Goal: Information Seeking & Learning: Understand process/instructions

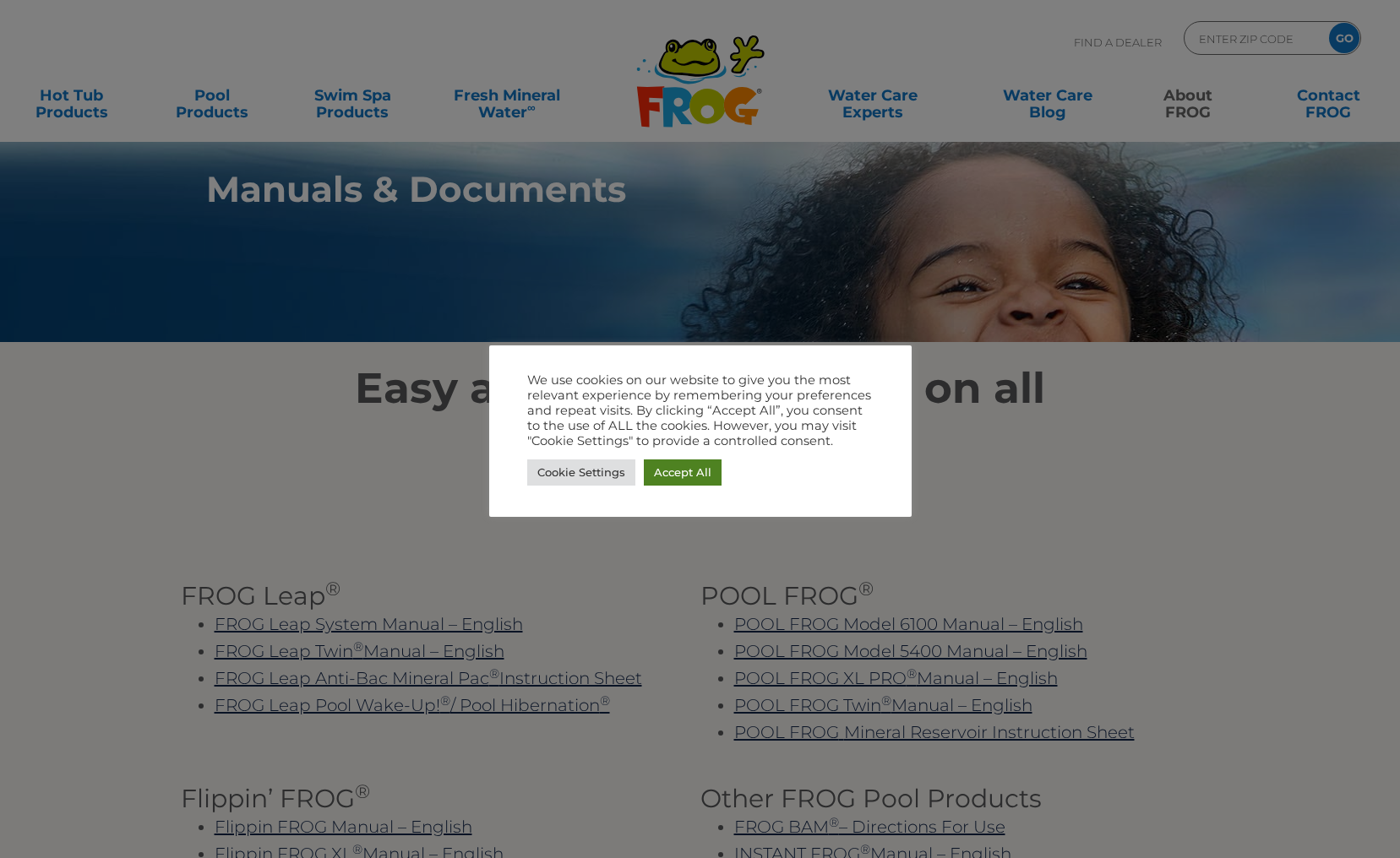
click at [688, 478] on link "Accept All" at bounding box center [682, 473] width 78 height 27
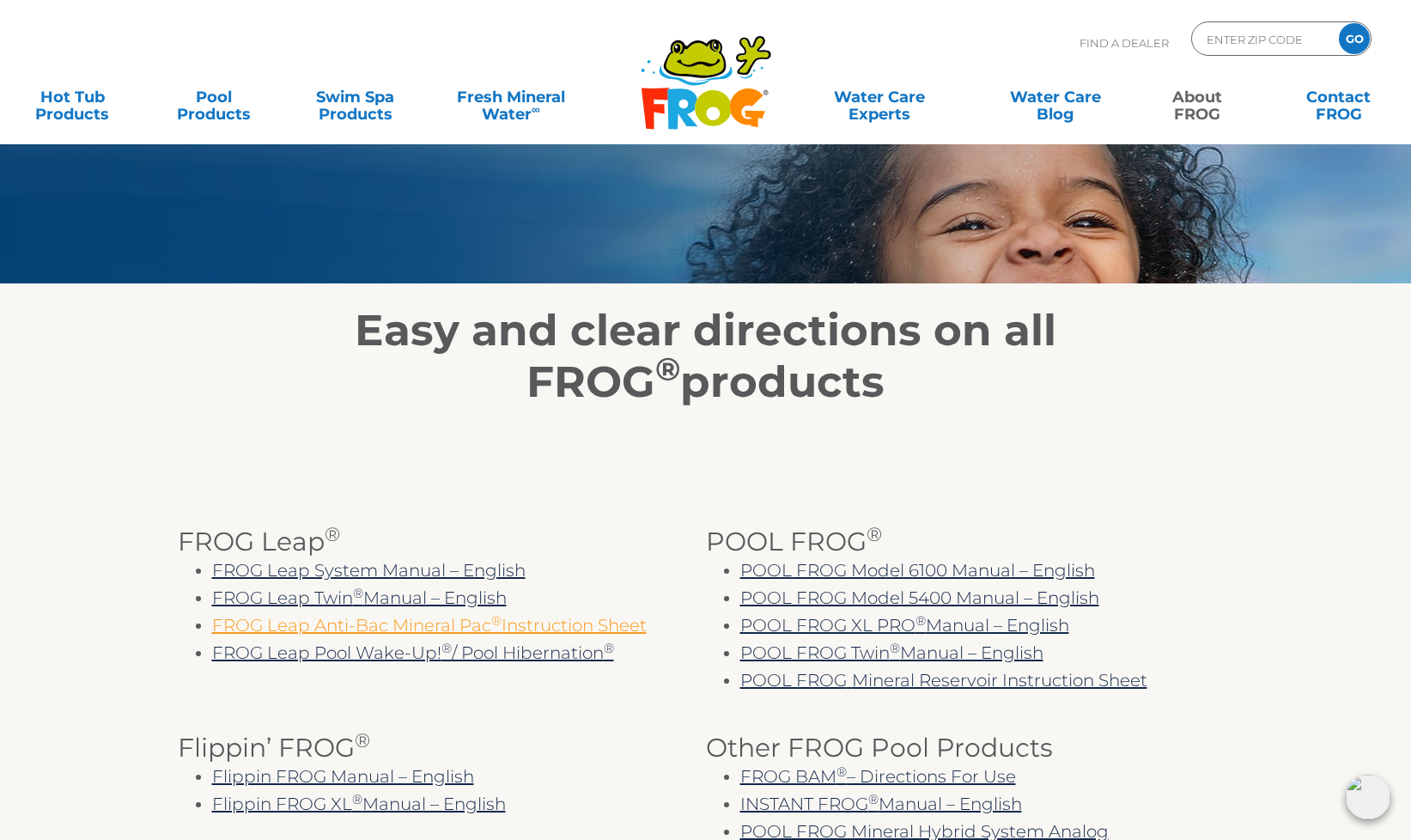
scroll to position [131, 0]
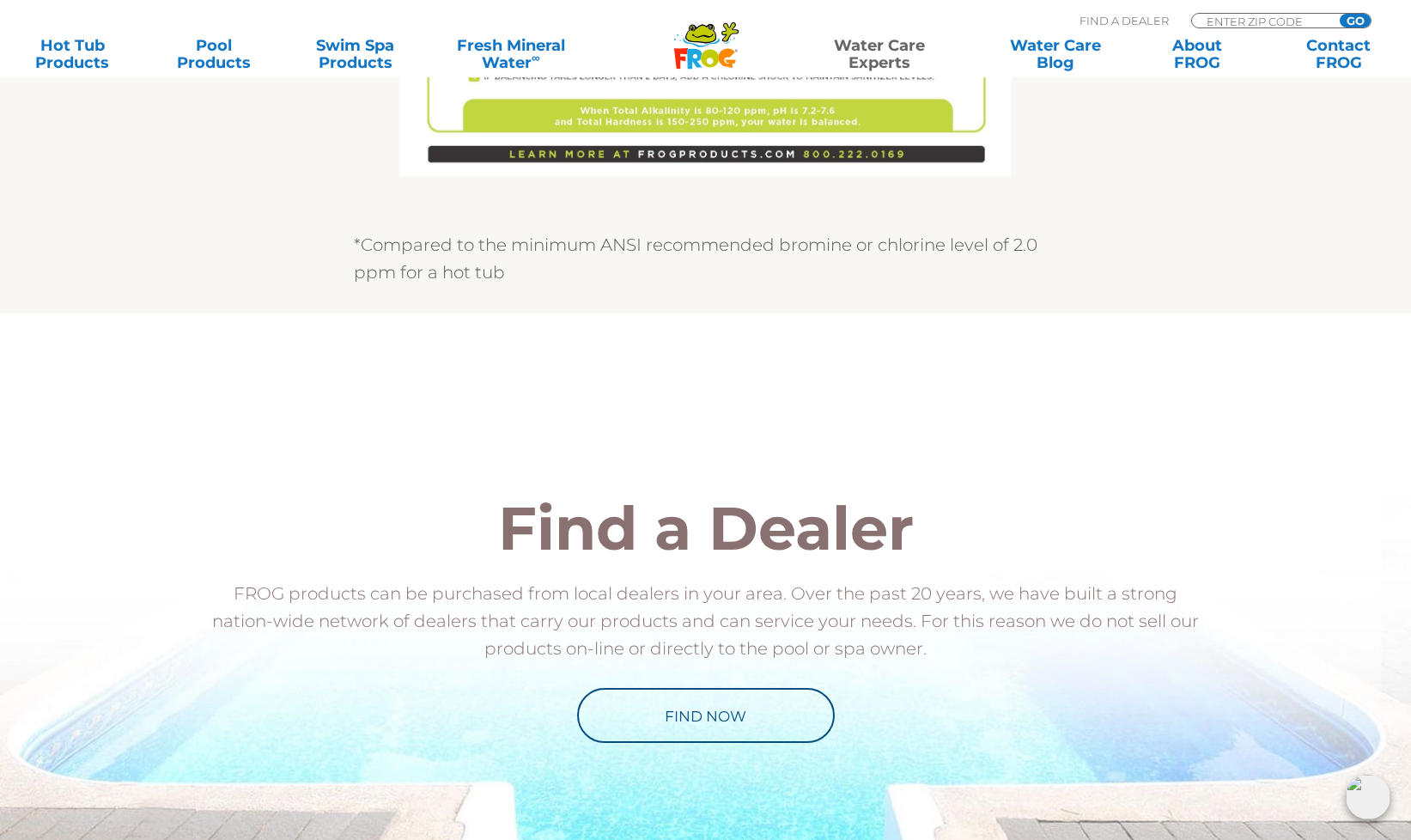
scroll to position [683, 0]
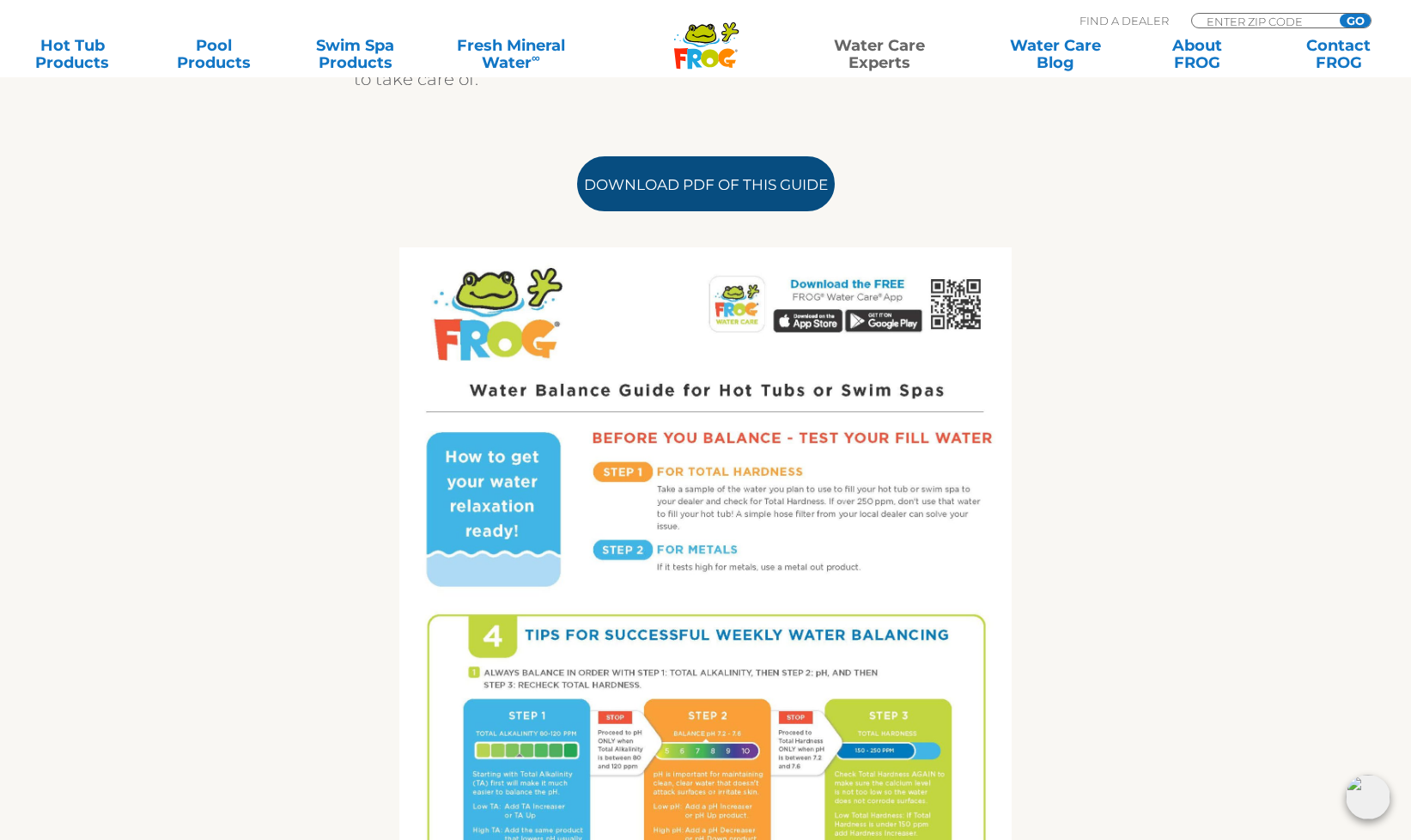
click at [671, 192] on link "Download PDF of this Guide" at bounding box center [706, 183] width 258 height 55
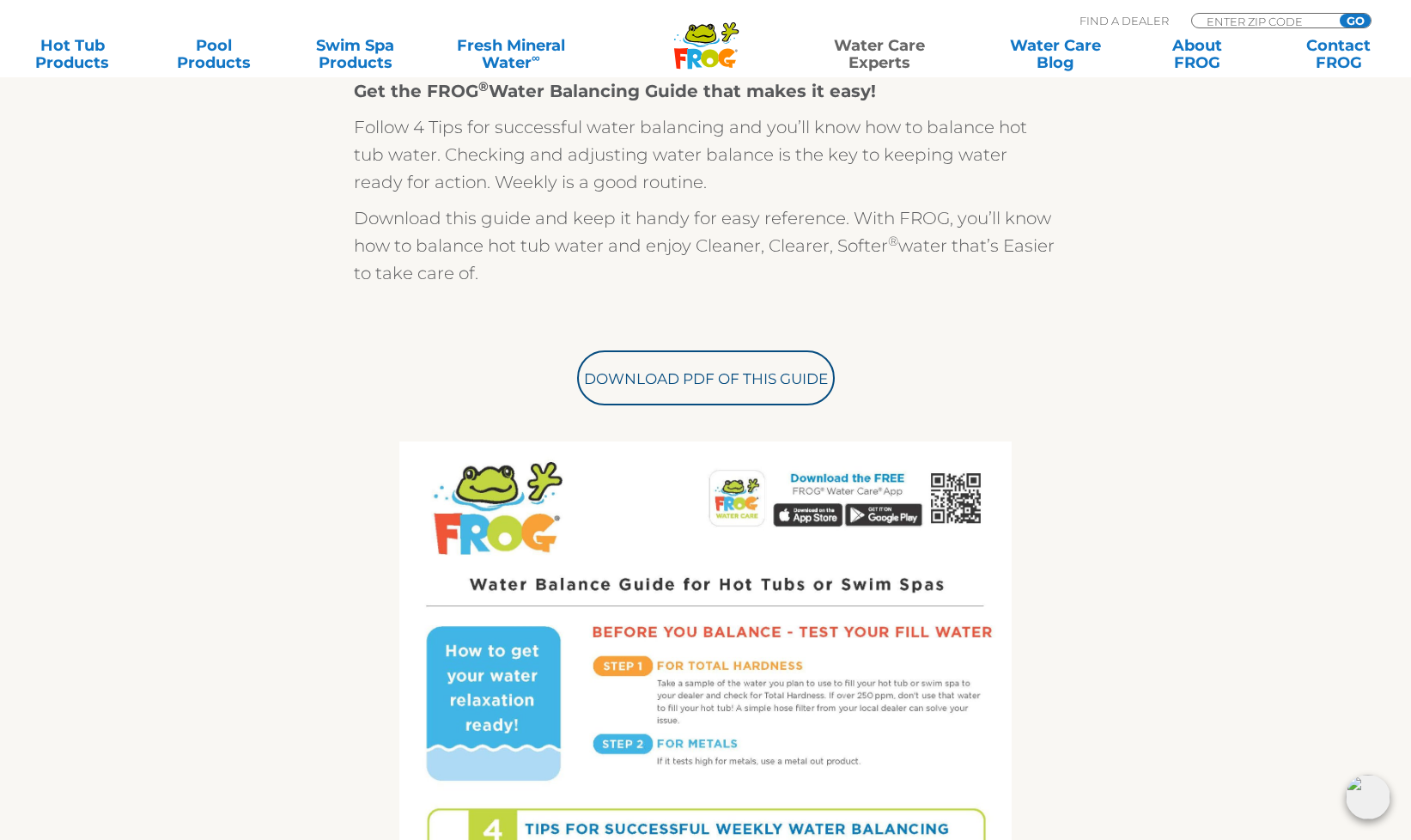
scroll to position [0, 0]
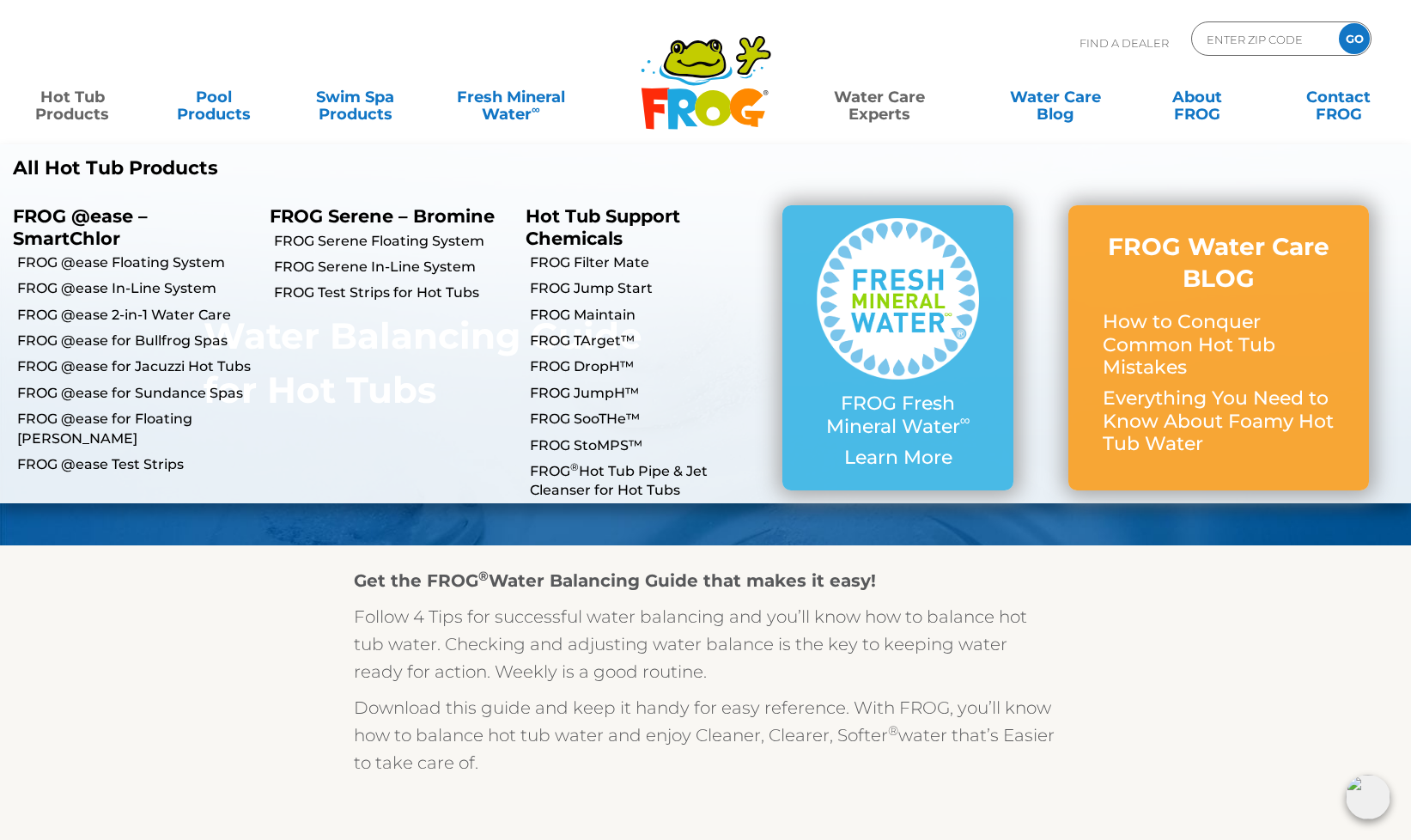
click at [69, 107] on link "Hot Tub Products" at bounding box center [72, 97] width 110 height 34
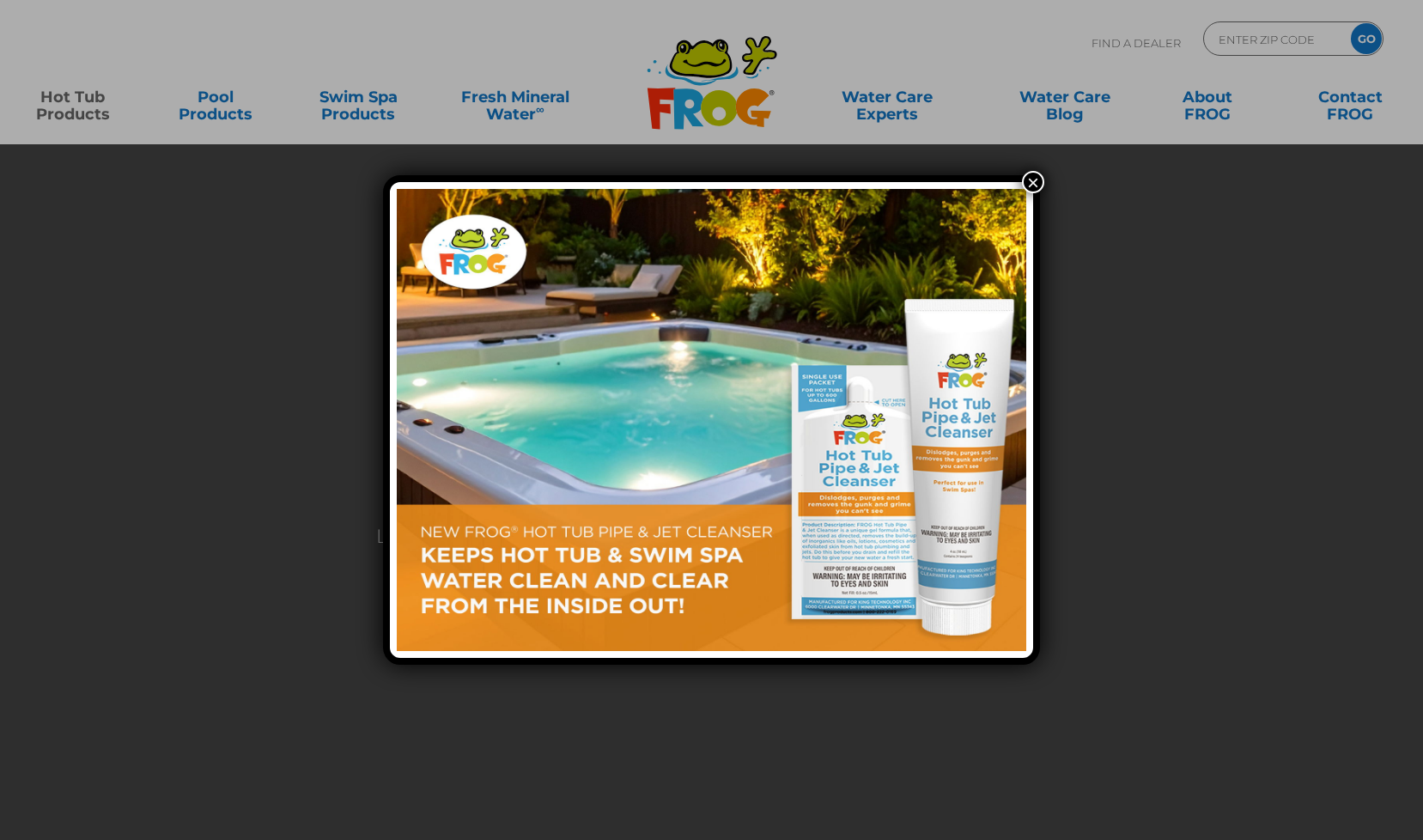
click at [1036, 176] on button "×" at bounding box center [1033, 182] width 22 height 22
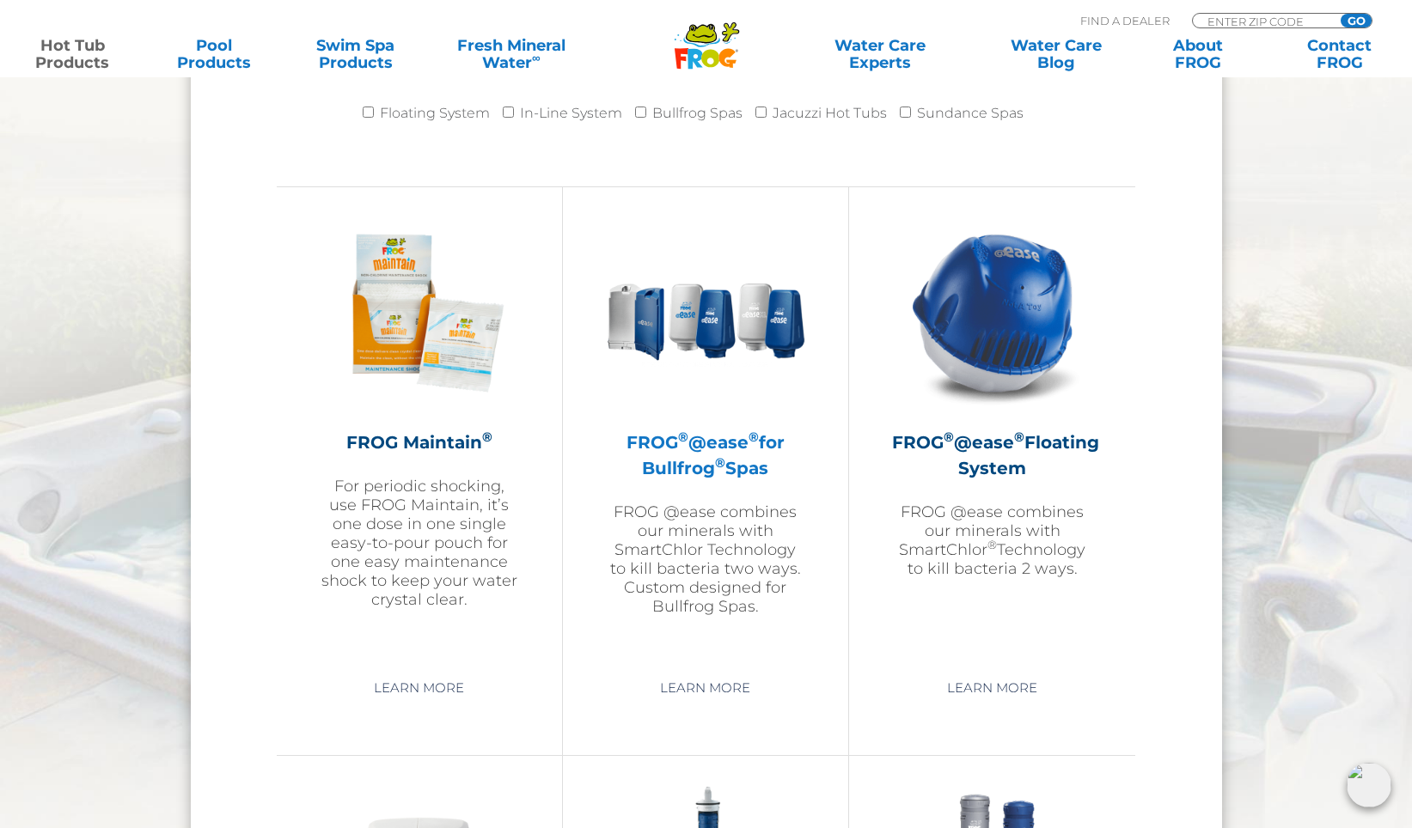
scroll to position [1990, 0]
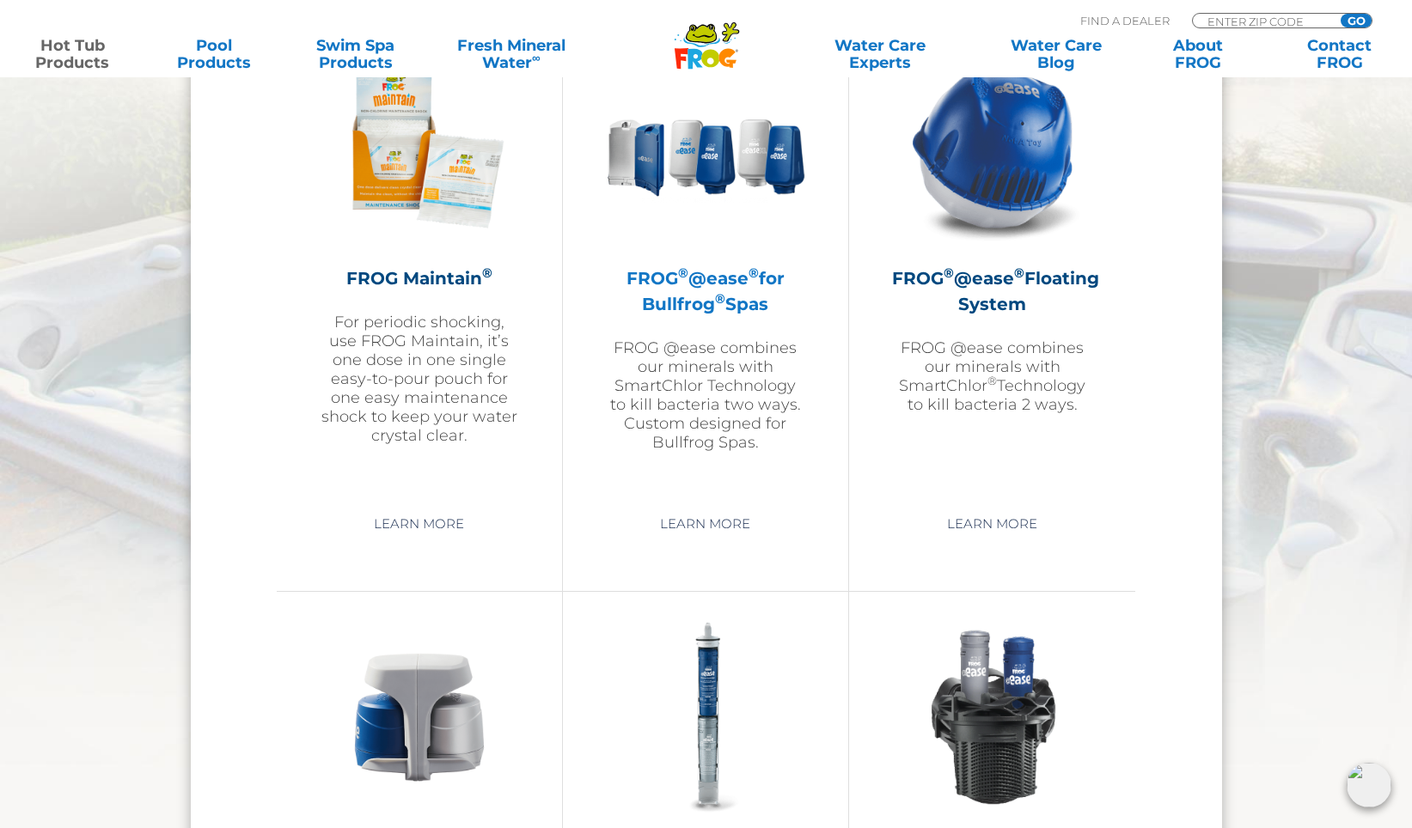
click at [682, 291] on h2 "FROG ® @ease ® for Bullfrog ® Spas" at bounding box center [705, 292] width 199 height 52
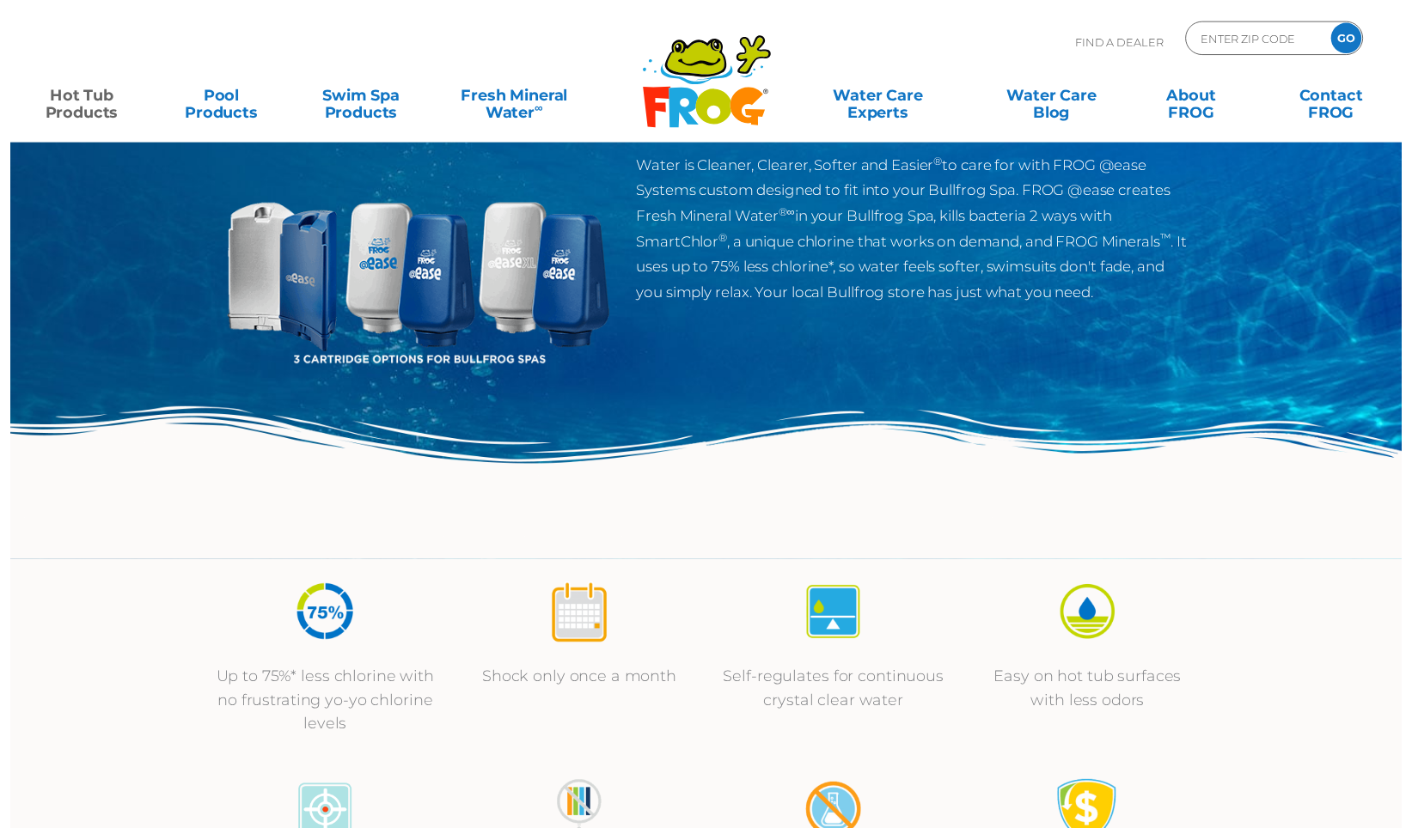
scroll to position [304, 0]
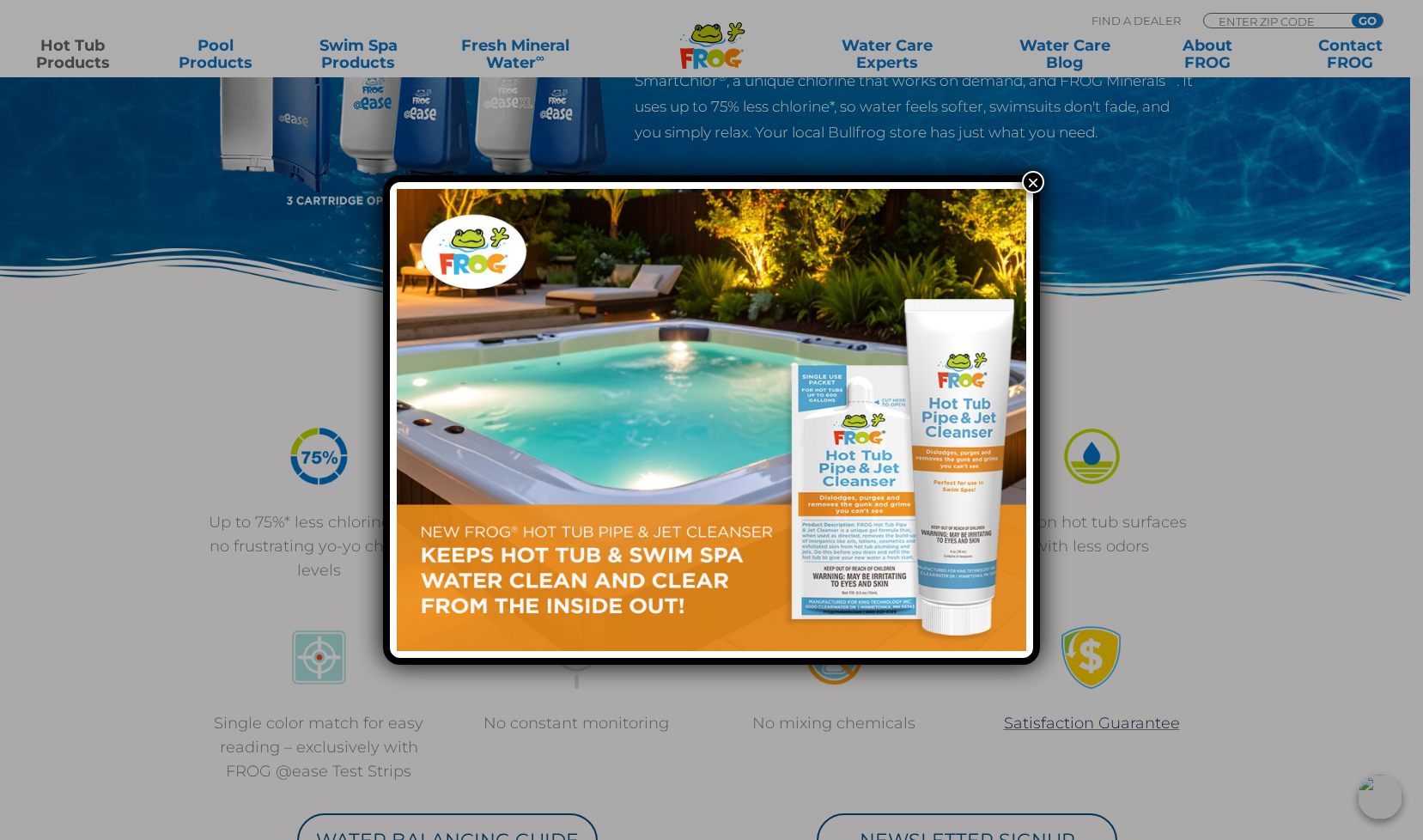
click at [1032, 179] on button "×" at bounding box center [1033, 182] width 22 height 22
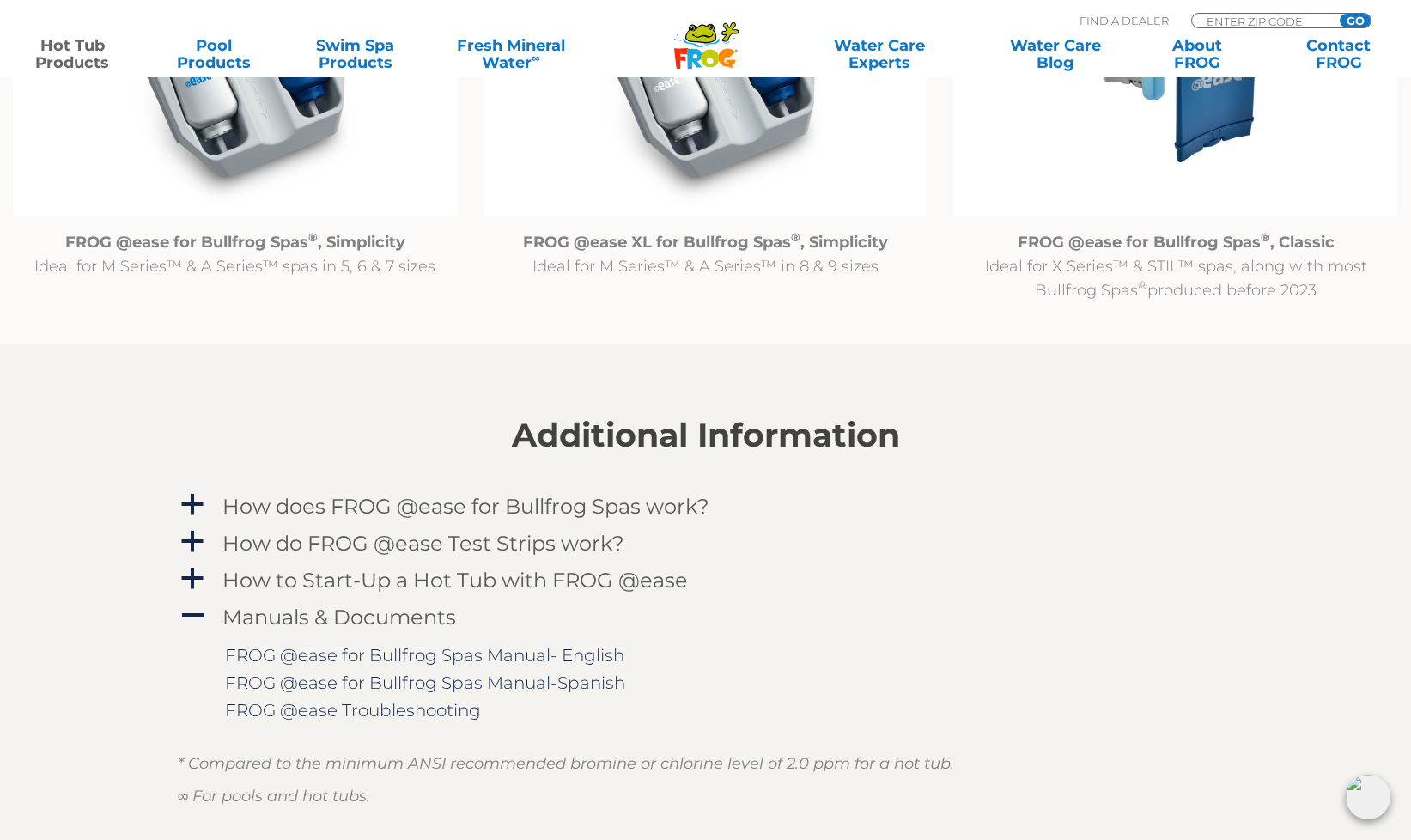
scroll to position [1864, 0]
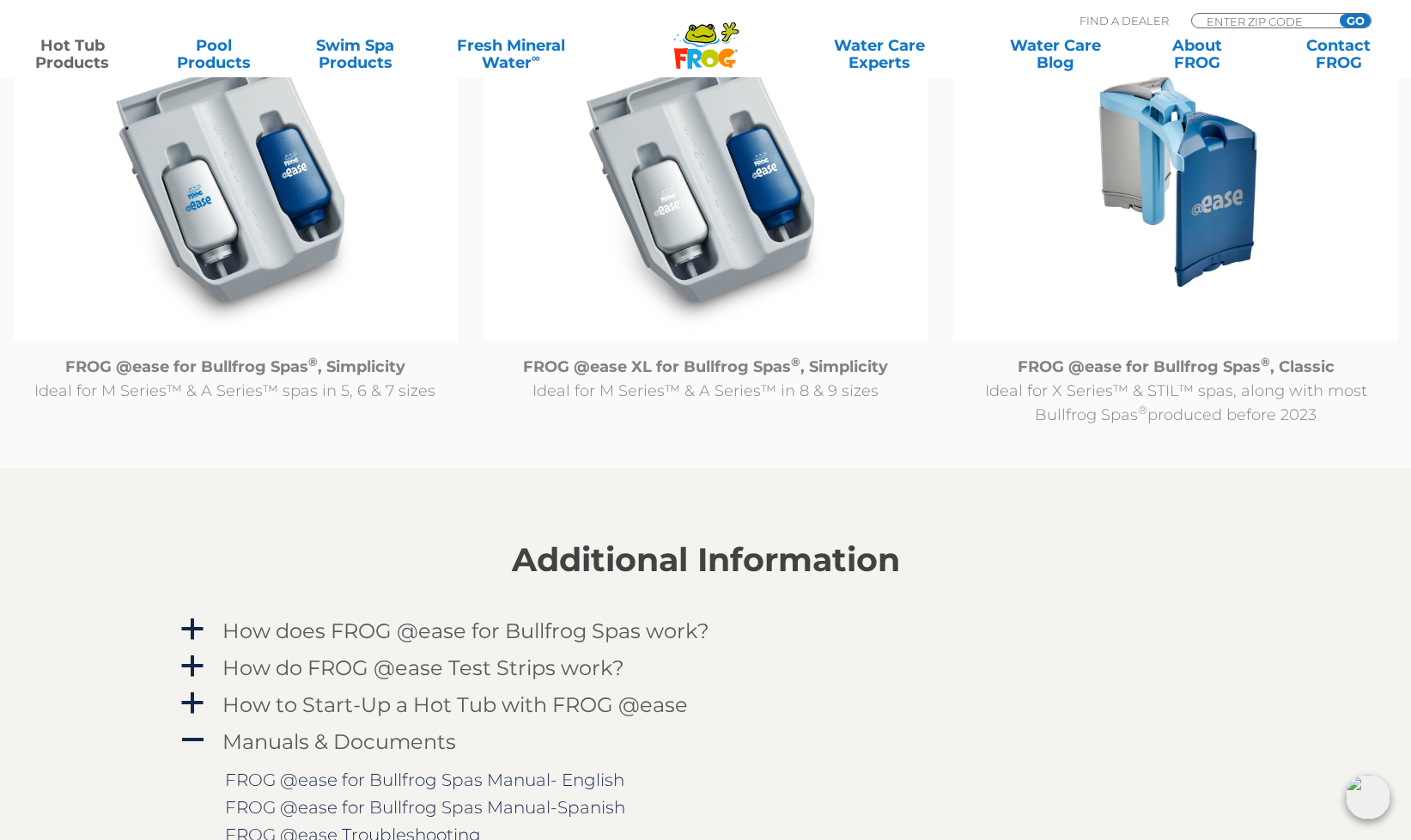
click at [187, 240] on img at bounding box center [235, 181] width 445 height 321
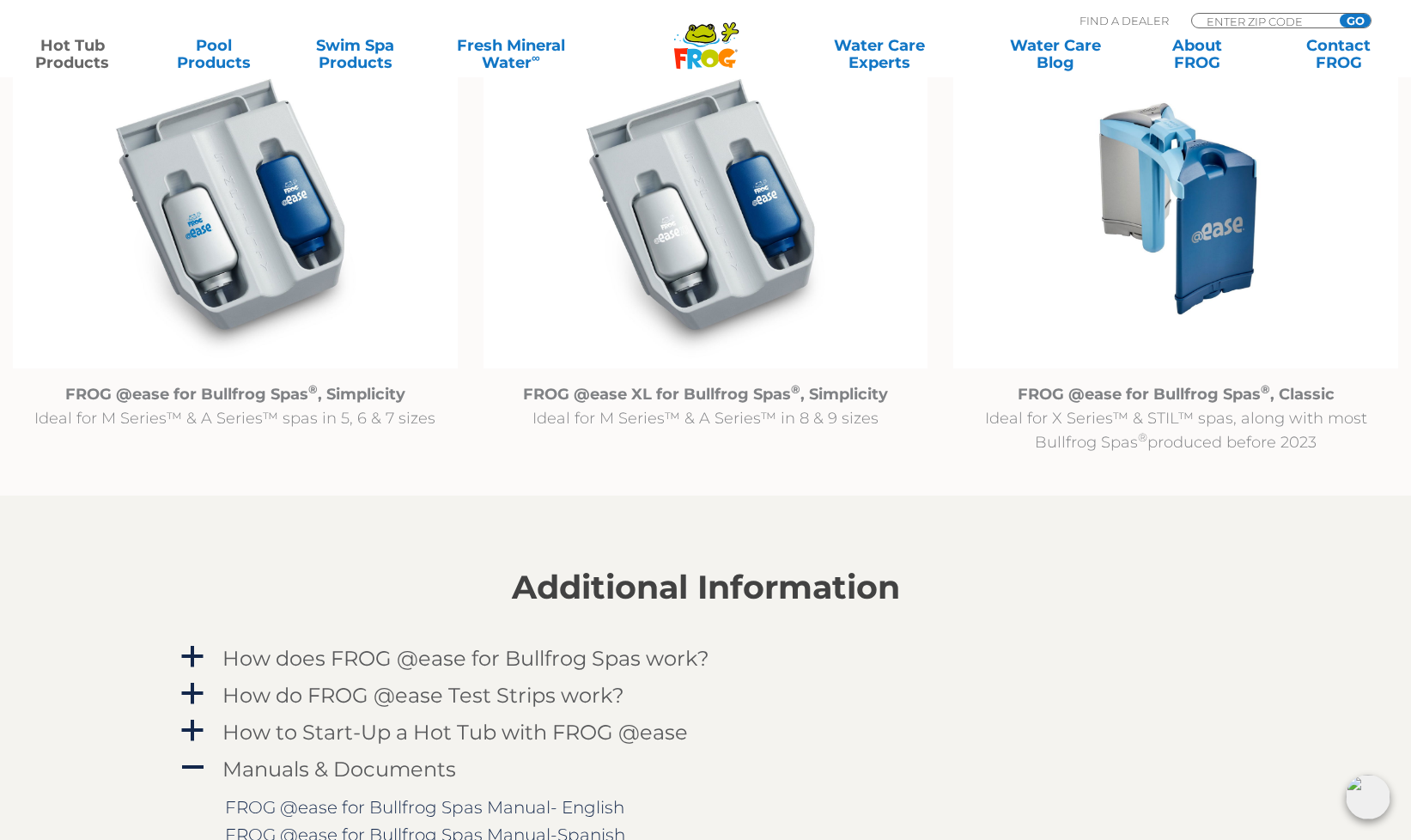
scroll to position [1768, 0]
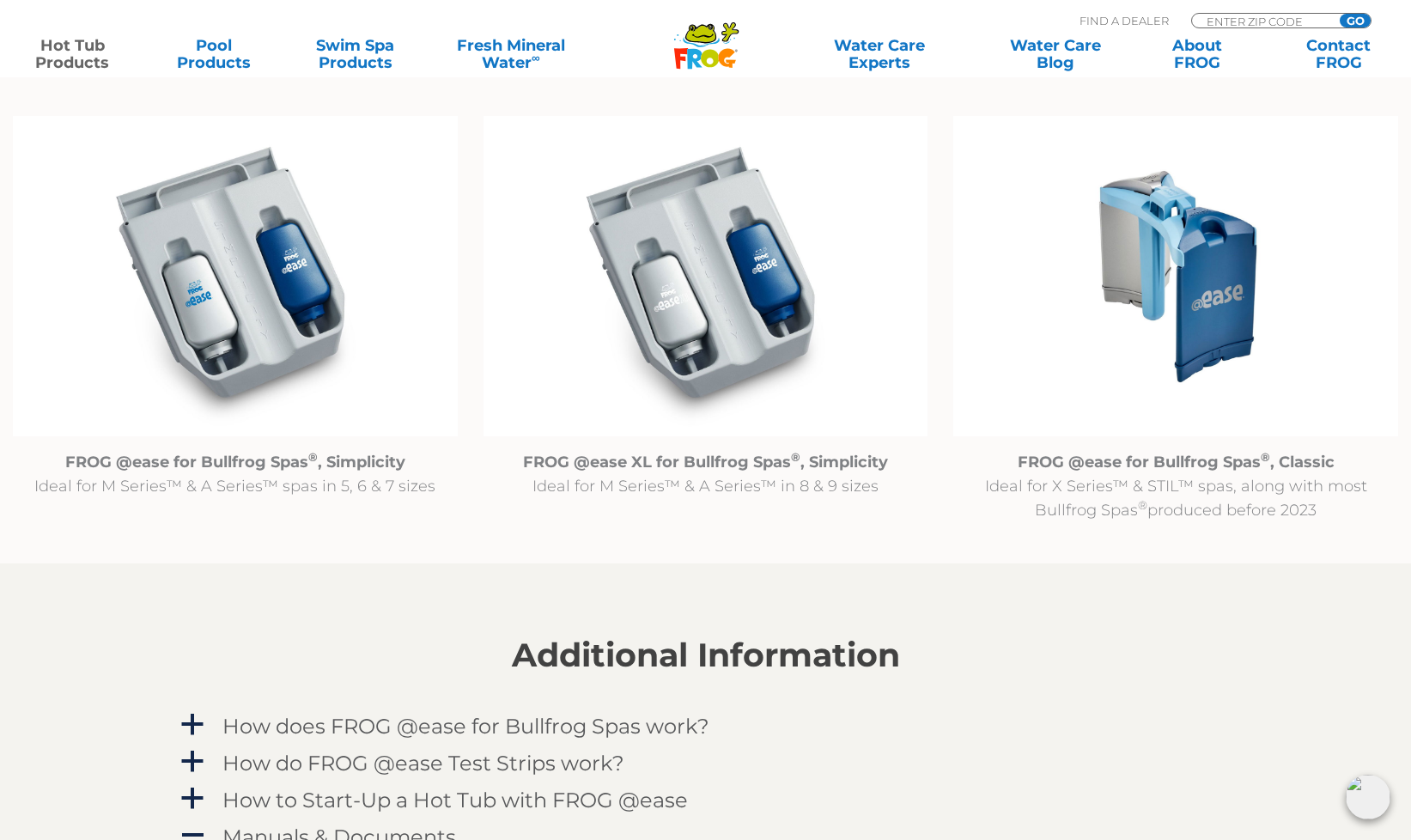
click at [242, 315] on img at bounding box center [235, 276] width 445 height 321
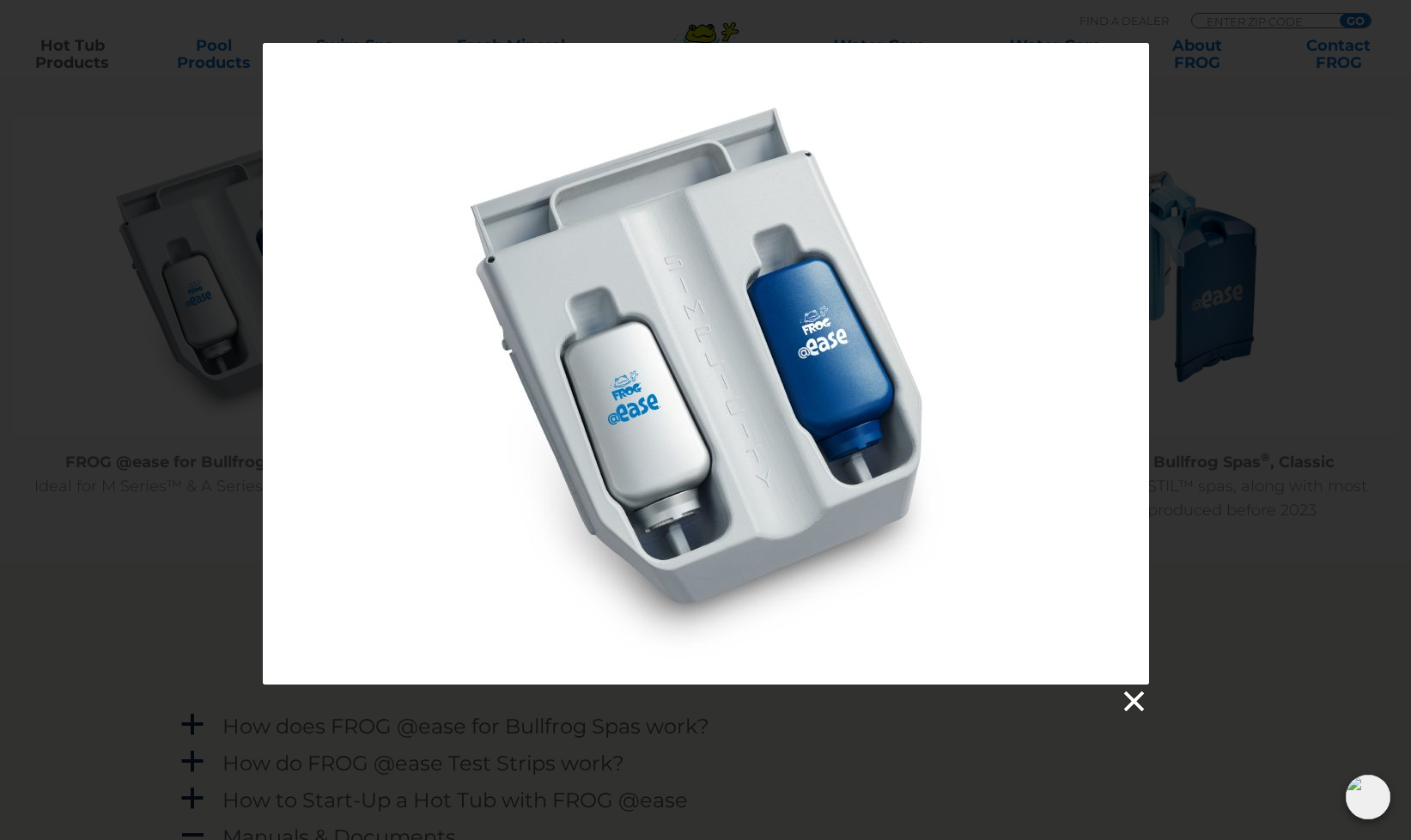
click at [1125, 694] on link at bounding box center [1133, 701] width 26 height 26
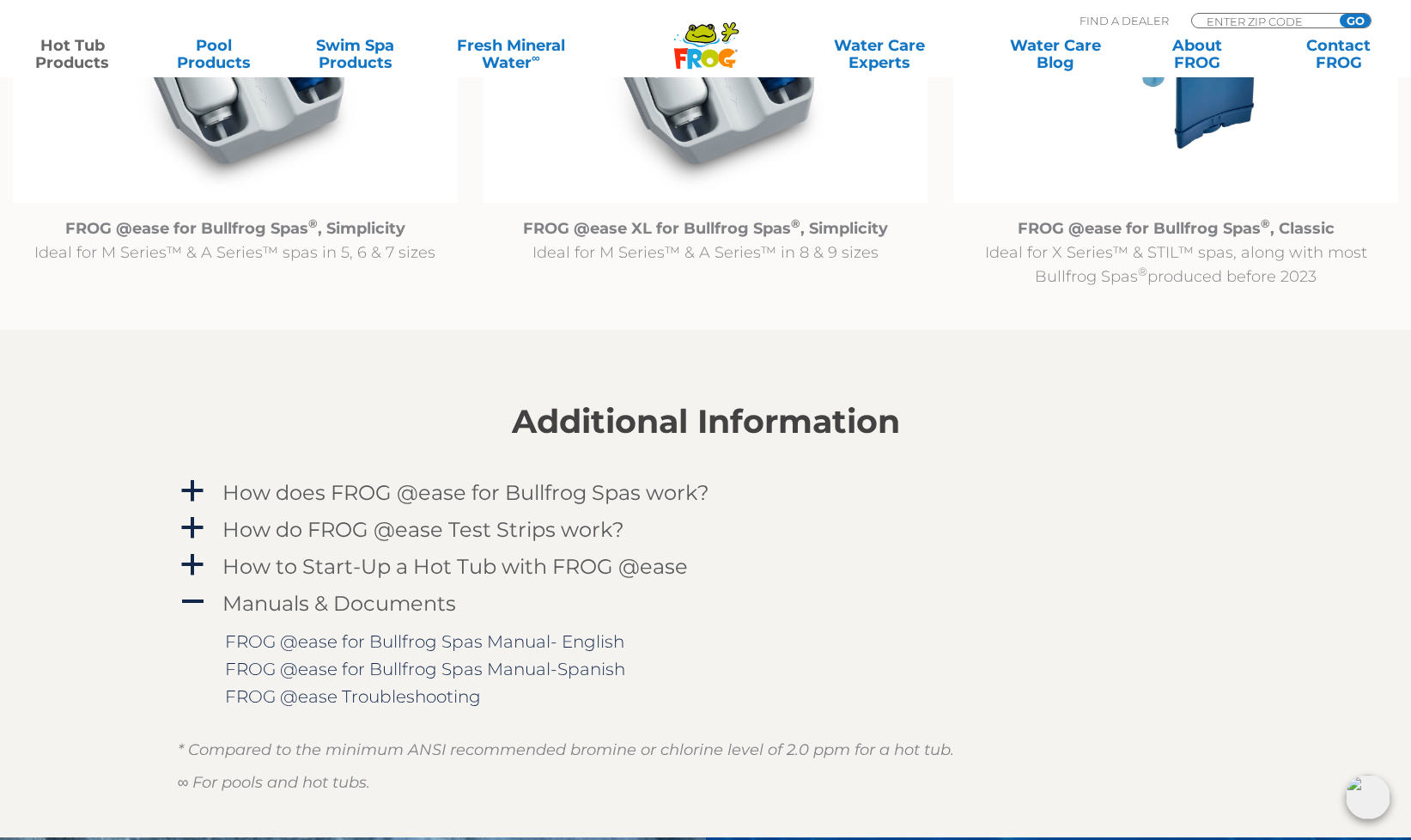
scroll to position [2104, 0]
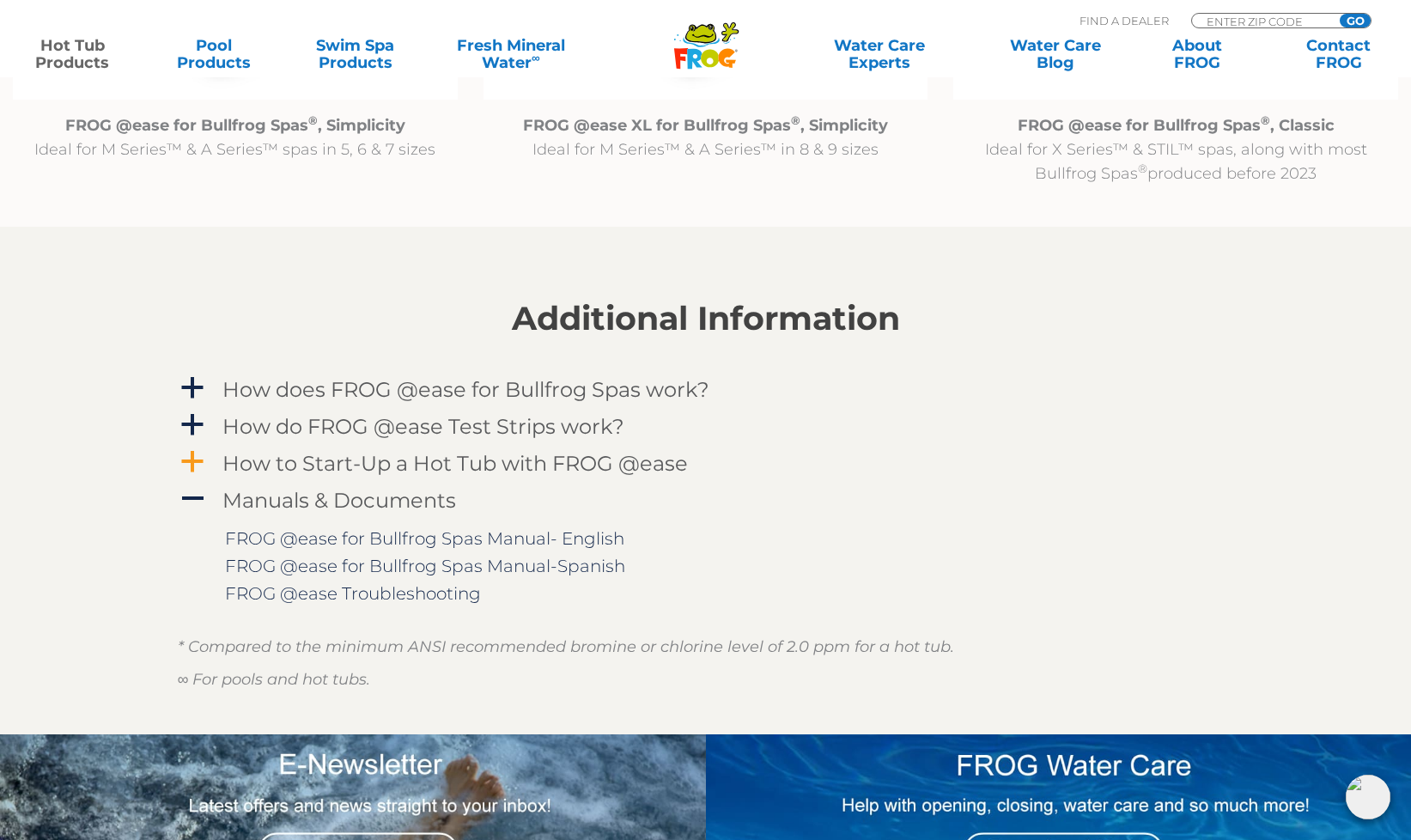
click at [191, 457] on span "a" at bounding box center [193, 461] width 26 height 26
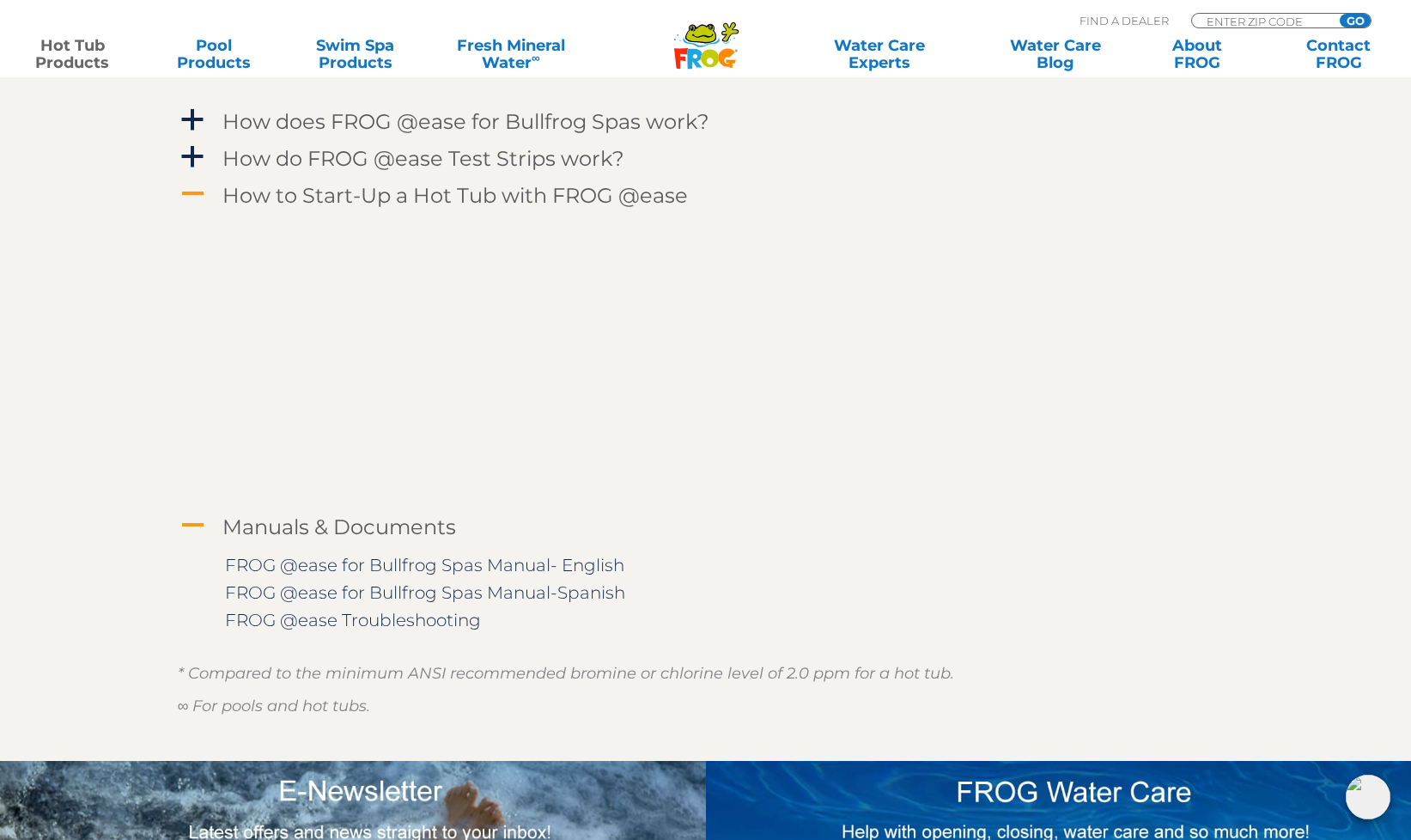
scroll to position [2376, 0]
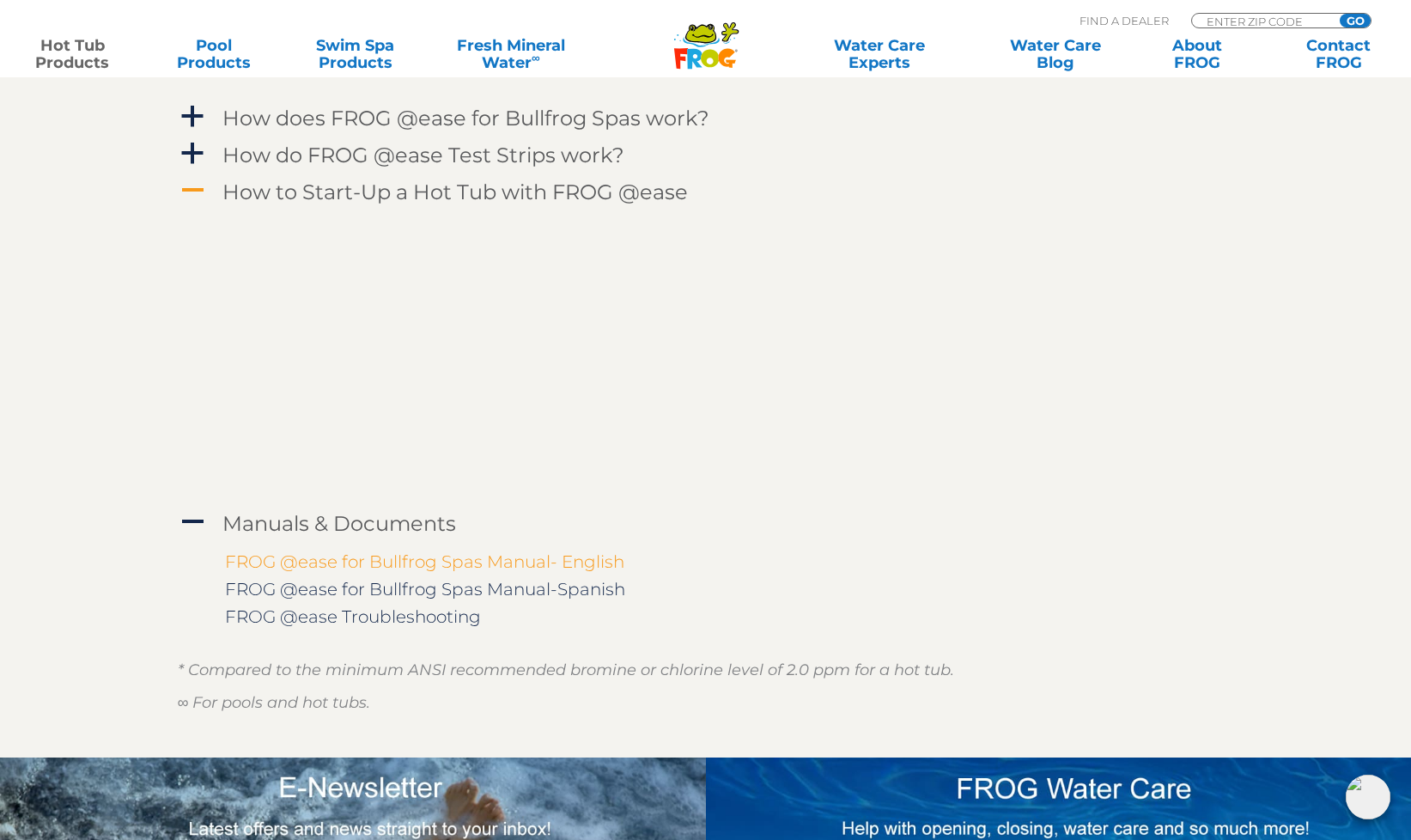
click at [395, 560] on link "FROG @ease for Bullfrog Spas Manual- English" at bounding box center [425, 561] width 400 height 21
click at [383, 619] on link "FROG @ease Troubleshooting" at bounding box center [353, 616] width 256 height 21
